Goal: Information Seeking & Learning: Find specific fact

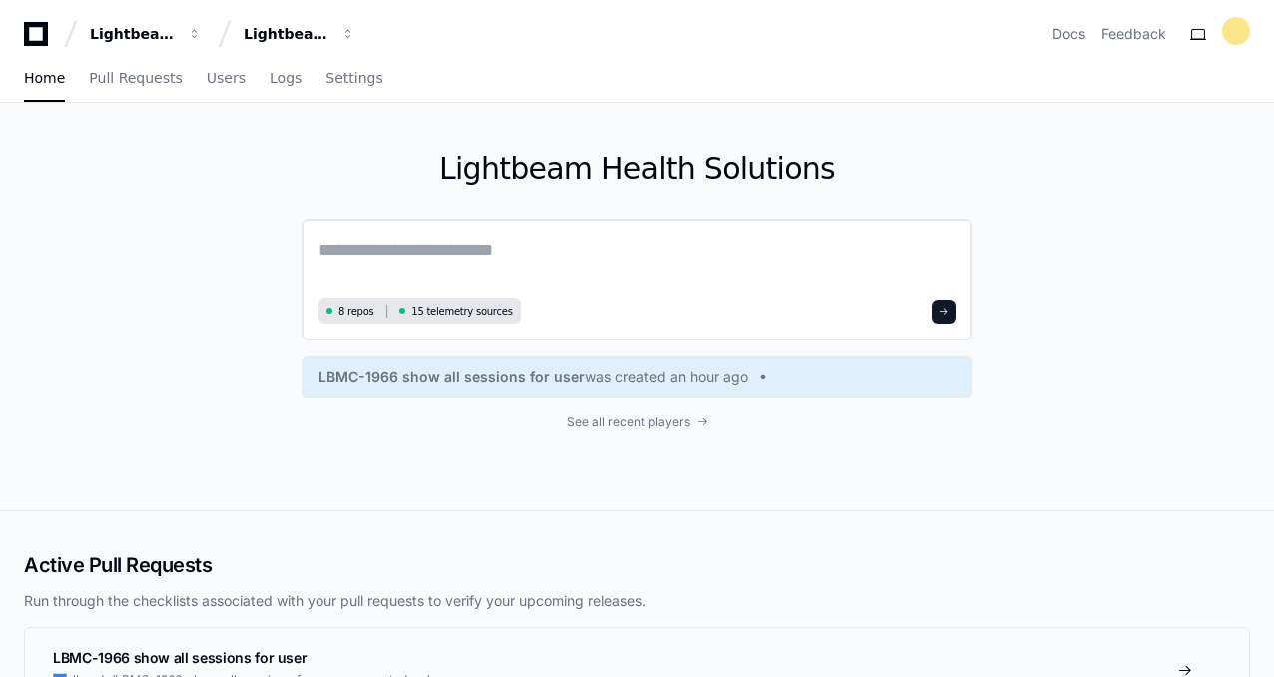
click at [533, 255] on textarea at bounding box center [637, 264] width 637 height 56
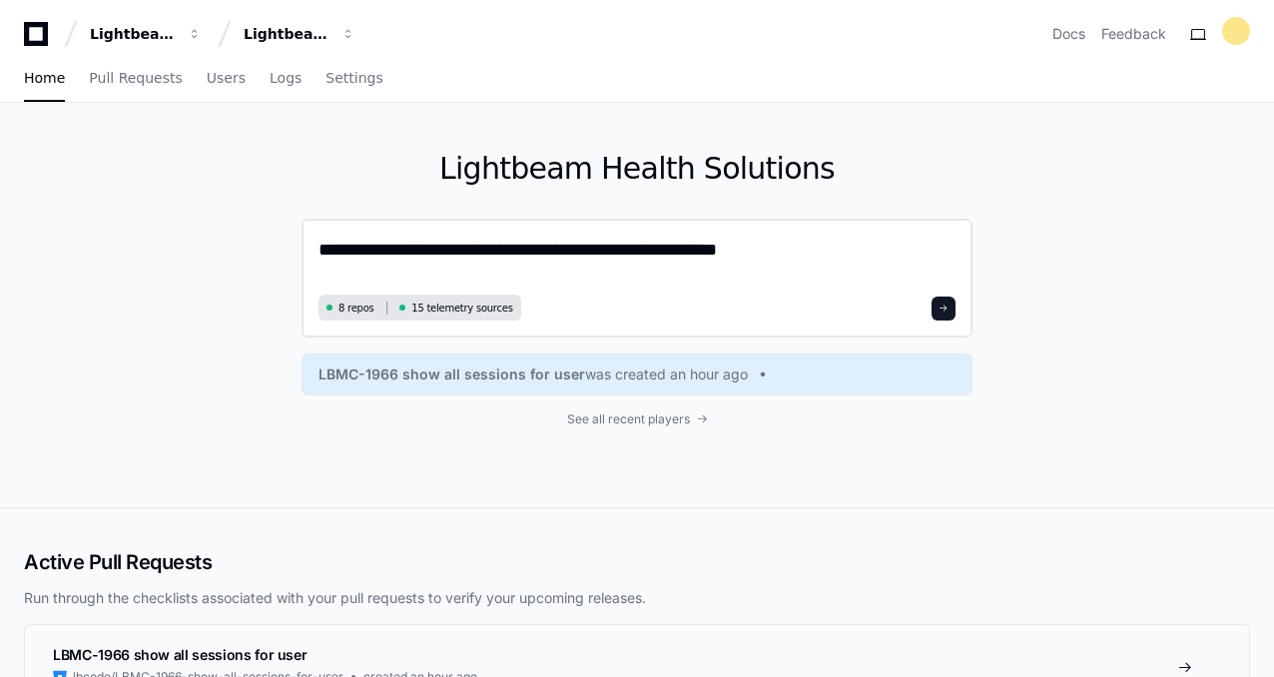
click at [604, 256] on textarea "**********" at bounding box center [637, 262] width 637 height 53
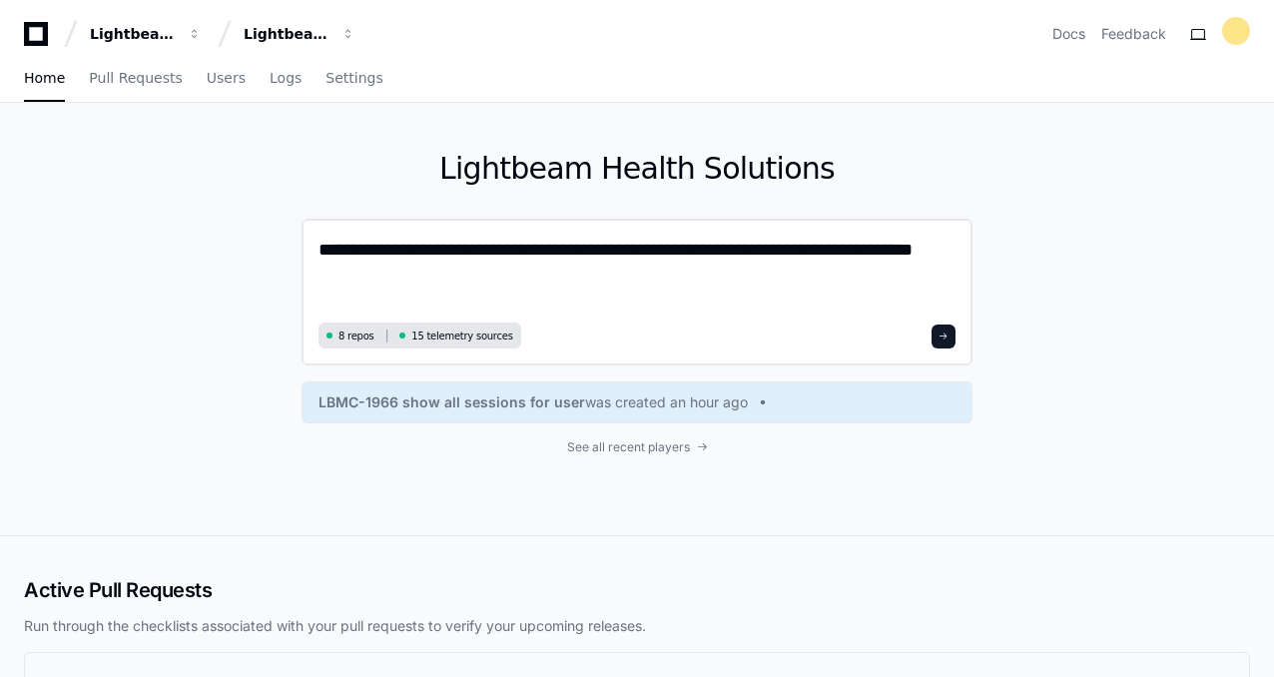
type textarea "**********"
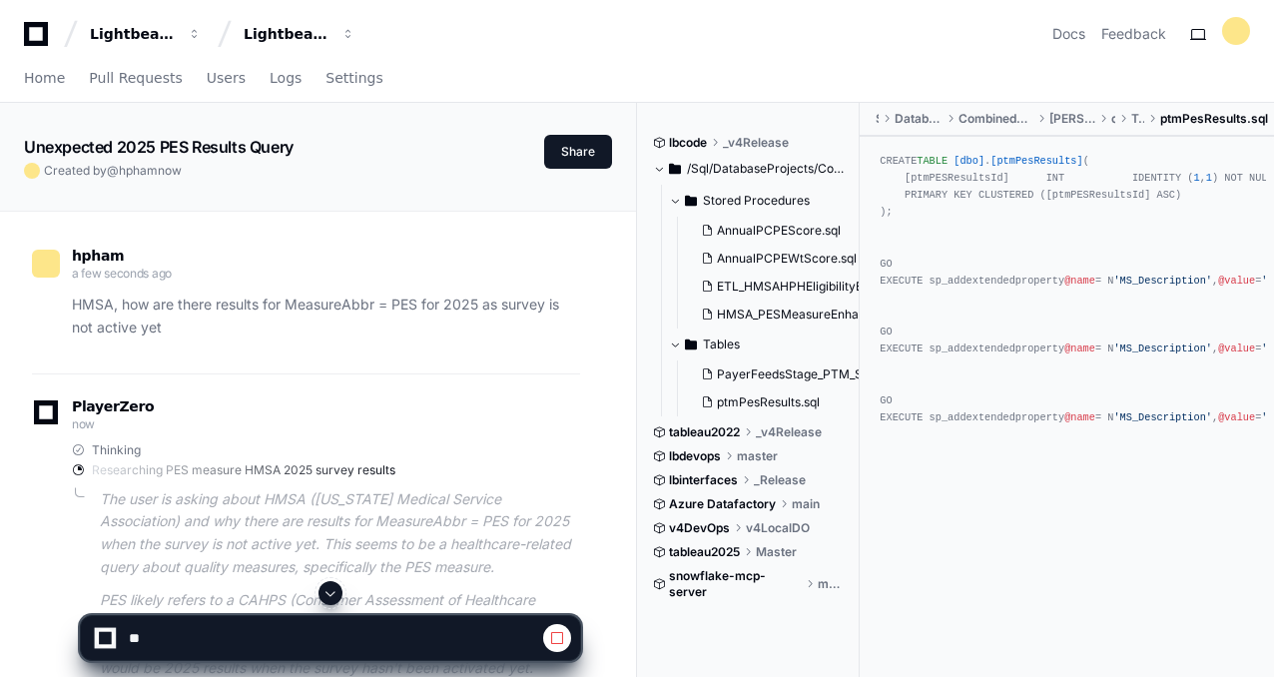
click at [501, 473] on div "Researching PES measure HMSA 2025 survey results" at bounding box center [326, 470] width 508 height 16
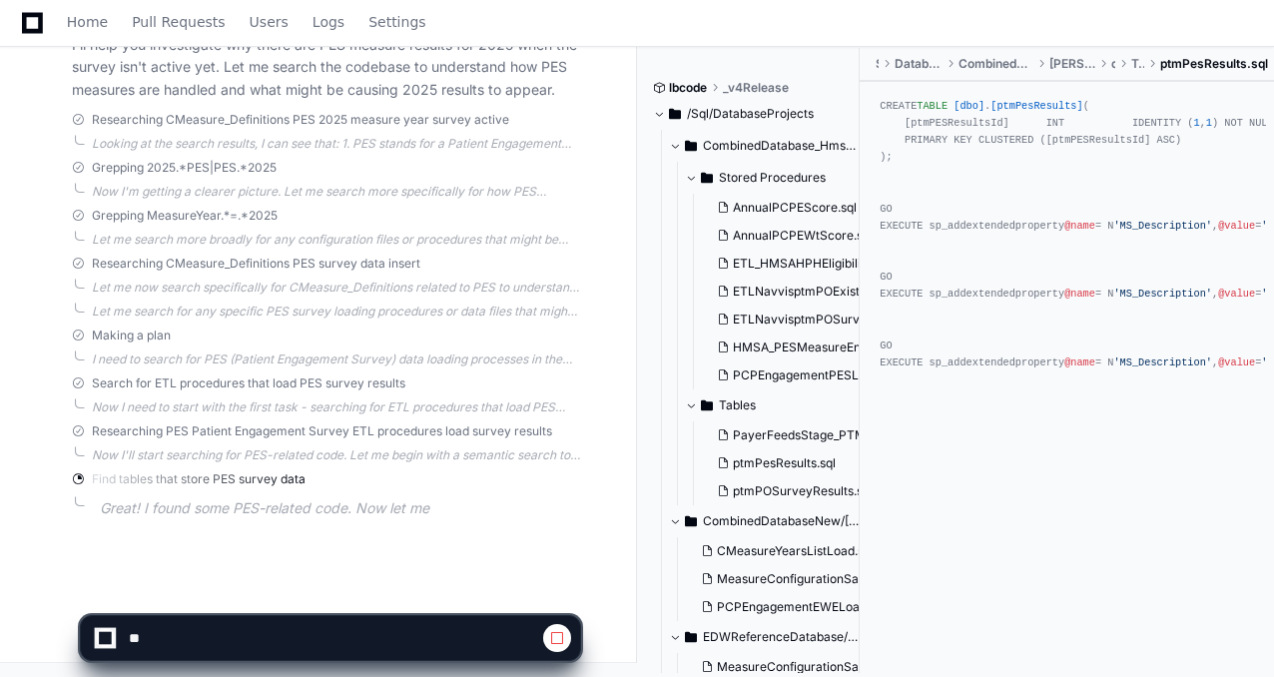
scroll to position [479, 0]
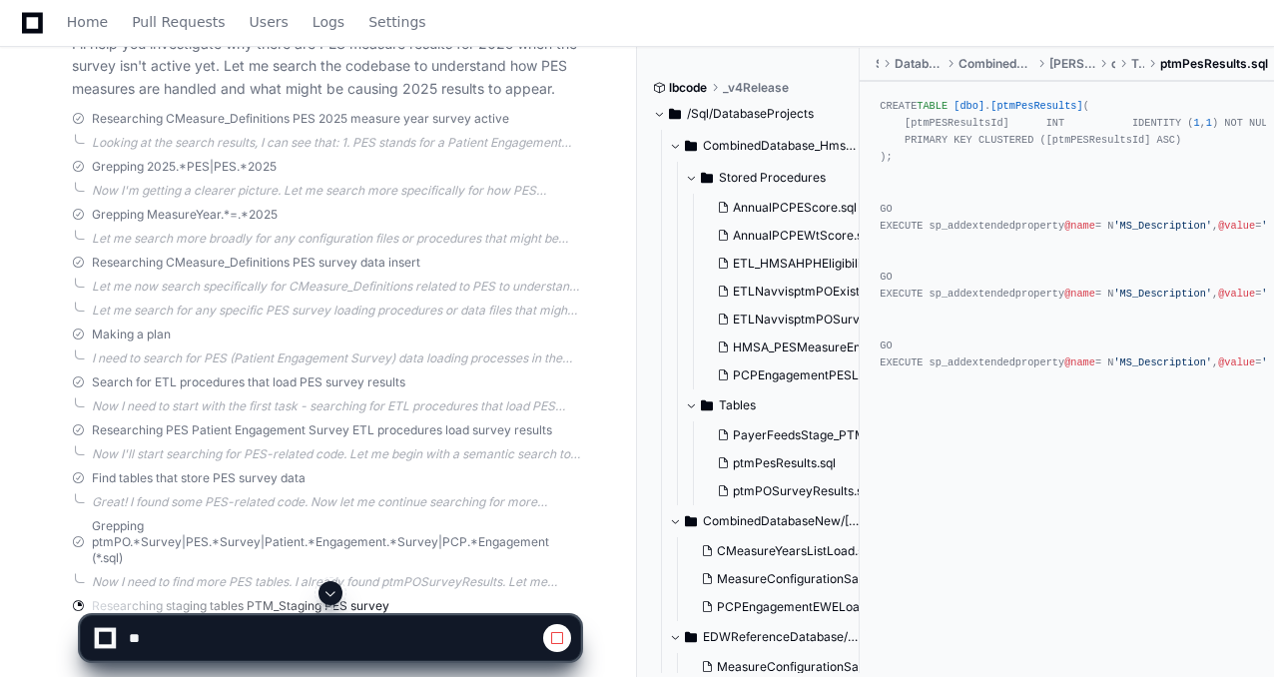
click at [501, 479] on div "Find tables that store PES survey data" at bounding box center [326, 478] width 508 height 16
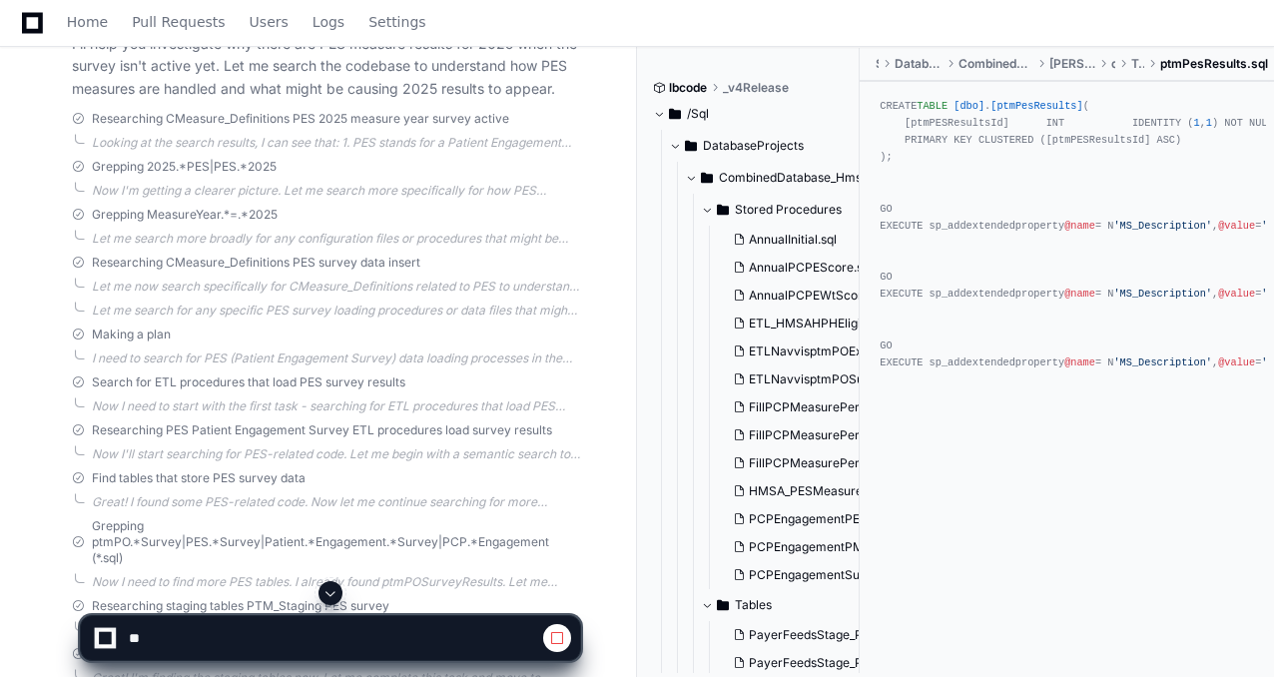
click at [458, 488] on div "Find tables that store PES survey data Great! I found some PES-related code. No…" at bounding box center [326, 490] width 508 height 40
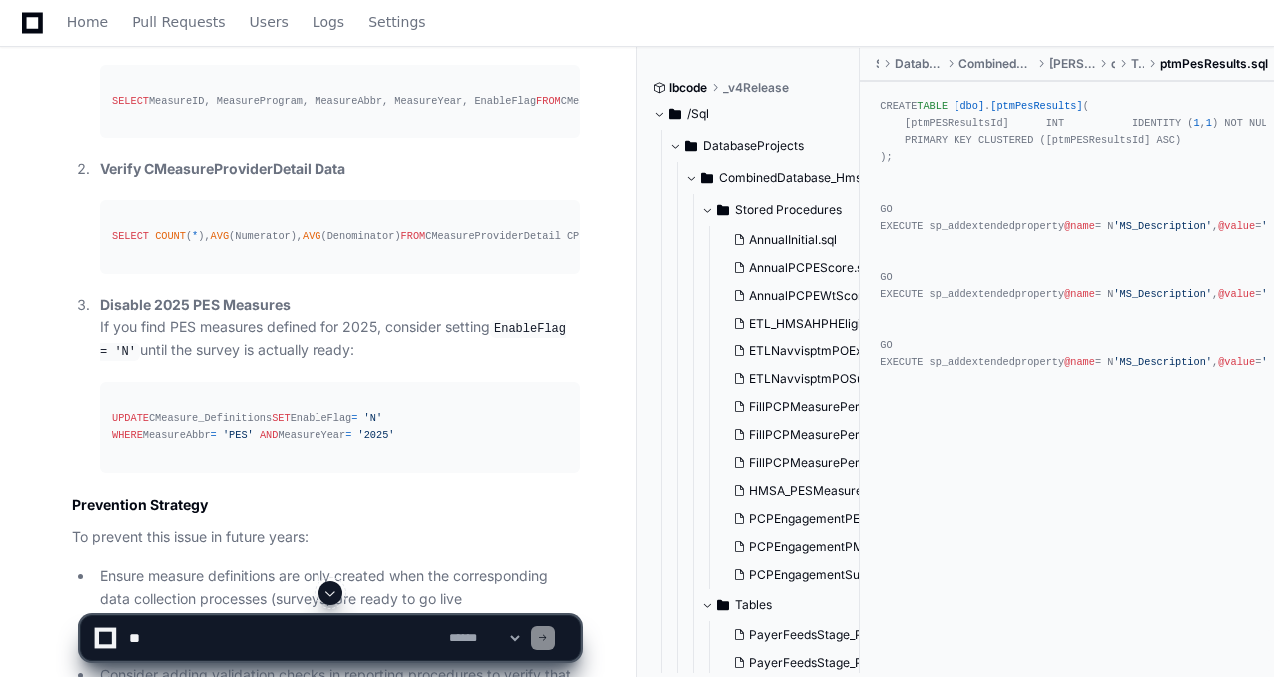
scroll to position [3167, 0]
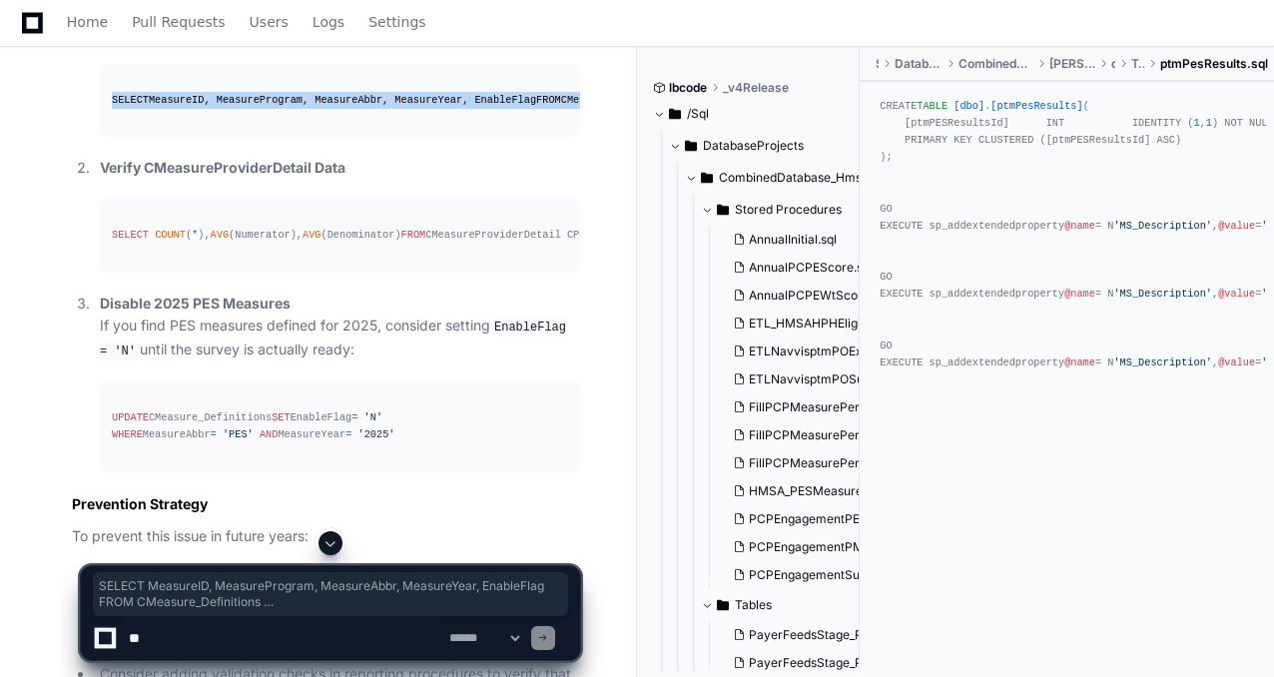
drag, startPoint x: 404, startPoint y: 110, endPoint x: 112, endPoint y: 75, distance: 294.7
click at [112, 92] on div "SELECT MeasureID, MeasureProgram, MeasureAbbr, MeasureYear, EnableFlag FROM CMe…" at bounding box center [340, 100] width 456 height 17
copy div "SELECT MeasureID, MeasureProgram, MeasureAbbr, MeasureYear, EnableFlag FROM CMe…"
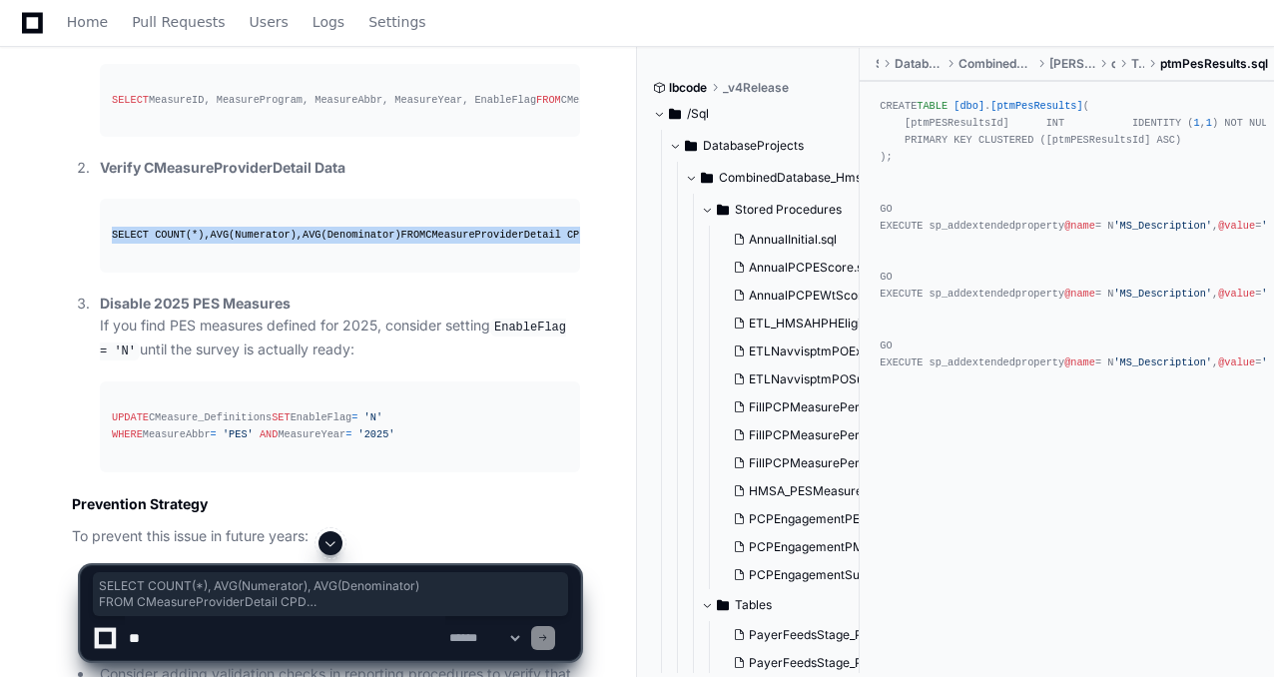
drag, startPoint x: 436, startPoint y: 296, endPoint x: 109, endPoint y: 243, distance: 331.8
click at [109, 243] on pre "SELECT COUNT ( * ), AVG (Numerator), AVG (Denominator) FROM CMeasureProviderDet…" at bounding box center [340, 235] width 480 height 73
copy div "SELECT COUNT ( * ), AVG (Numerator), AVG (Denominator) FROM CMeasureProviderDet…"
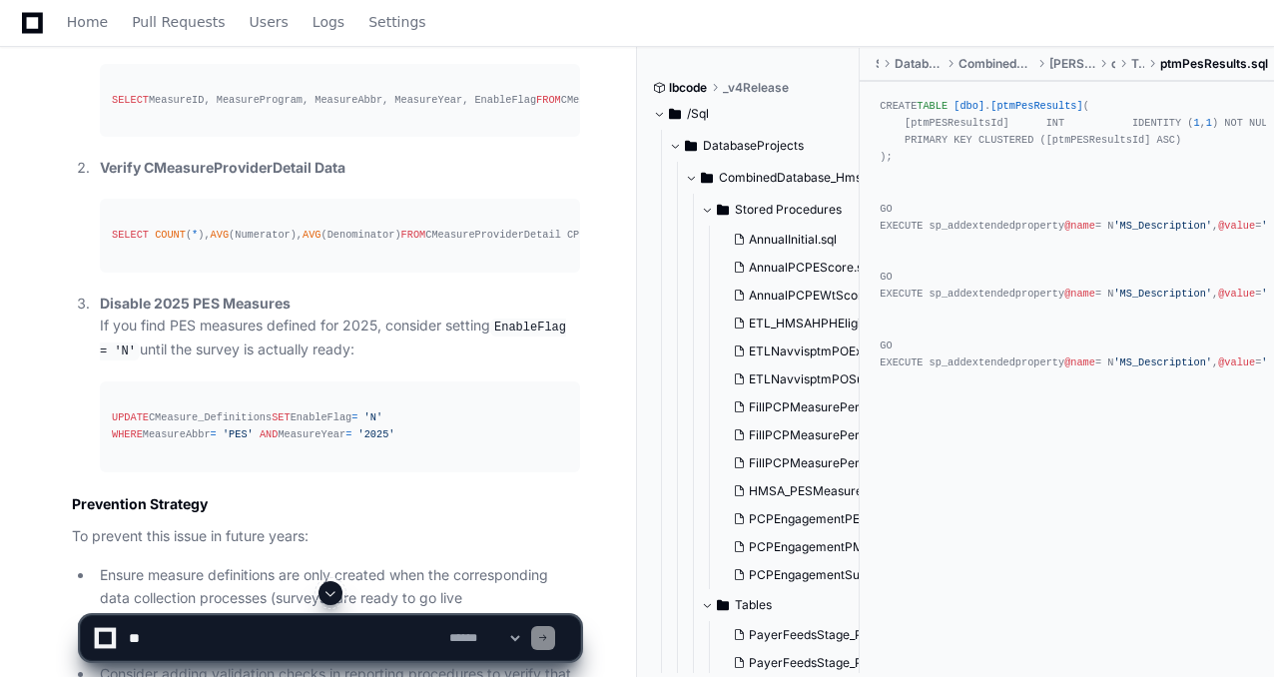
click at [517, 443] on div "UPDATE CMeasure_Definitions SET EnableFlag = 'N' WHERE MeasureAbbr = 'PES' AND …" at bounding box center [340, 426] width 456 height 34
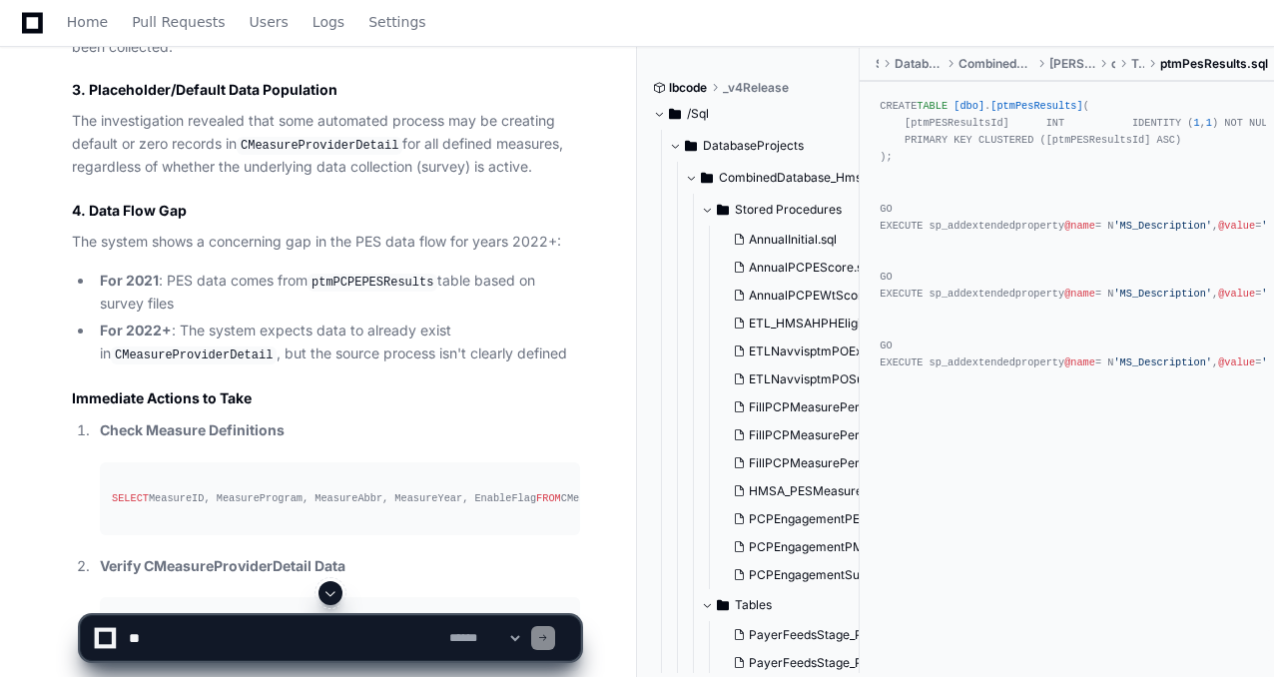
scroll to position [2767, 0]
